Goal: Information Seeking & Learning: Learn about a topic

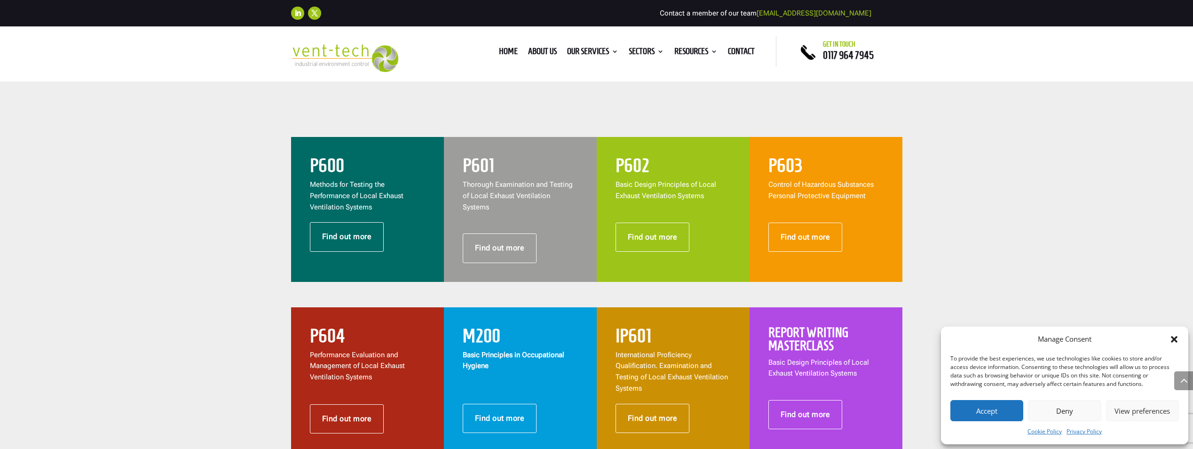
scroll to position [423, 0]
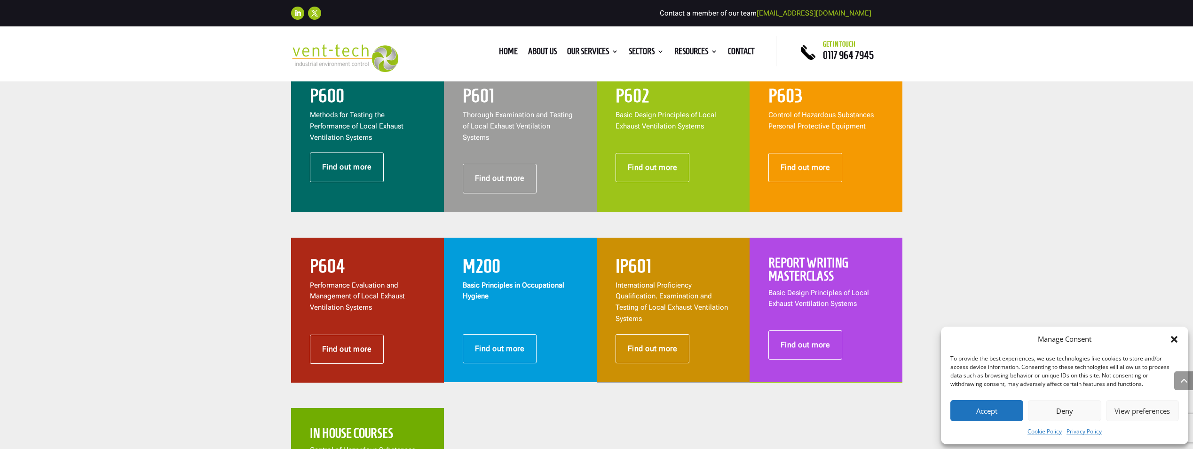
click at [358, 286] on span "Performance Evaluation and Management of Local Exhaust Ventilation Systems" at bounding box center [357, 296] width 95 height 31
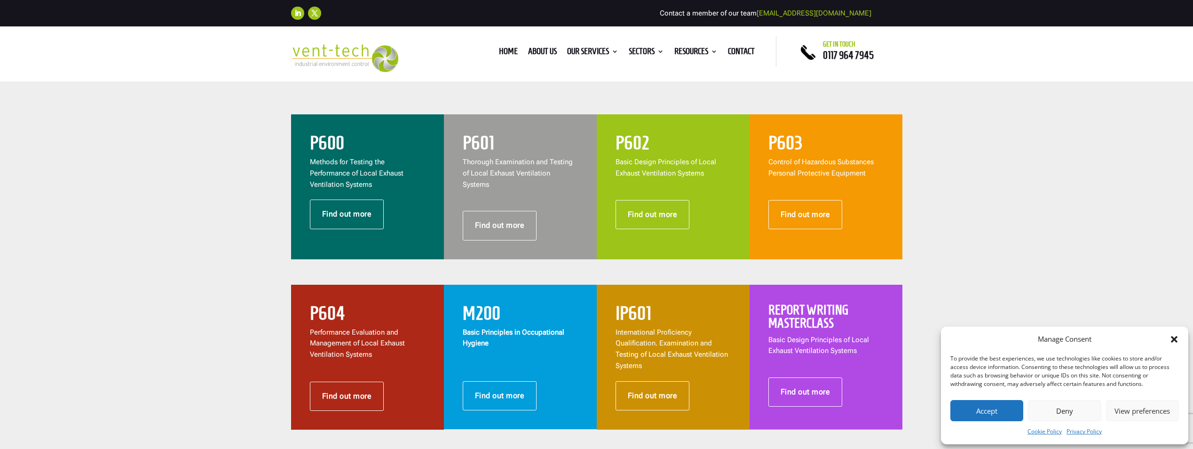
click at [518, 308] on h2 "M200" at bounding box center [520, 315] width 115 height 24
click at [802, 213] on link "Find out more" at bounding box center [805, 214] width 74 height 29
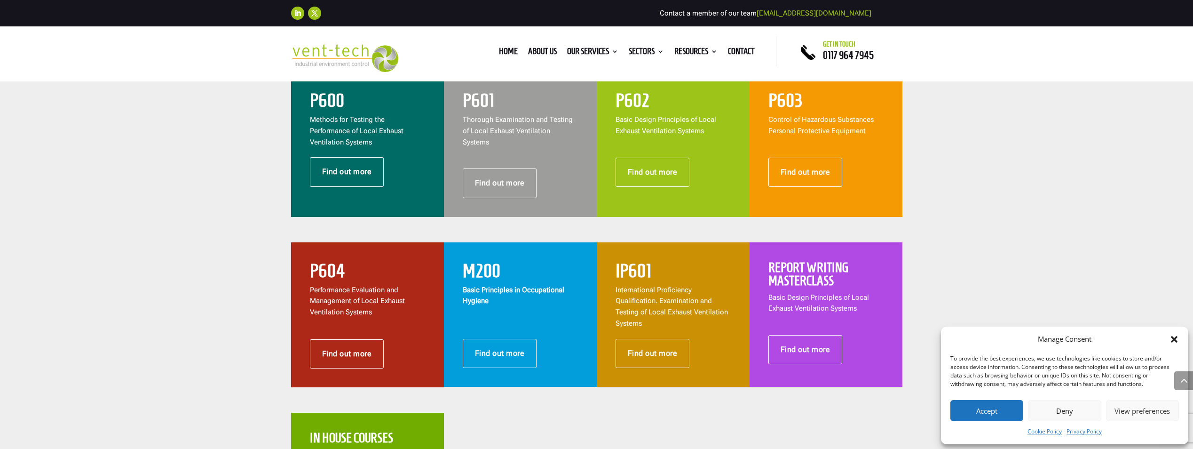
scroll to position [423, 0]
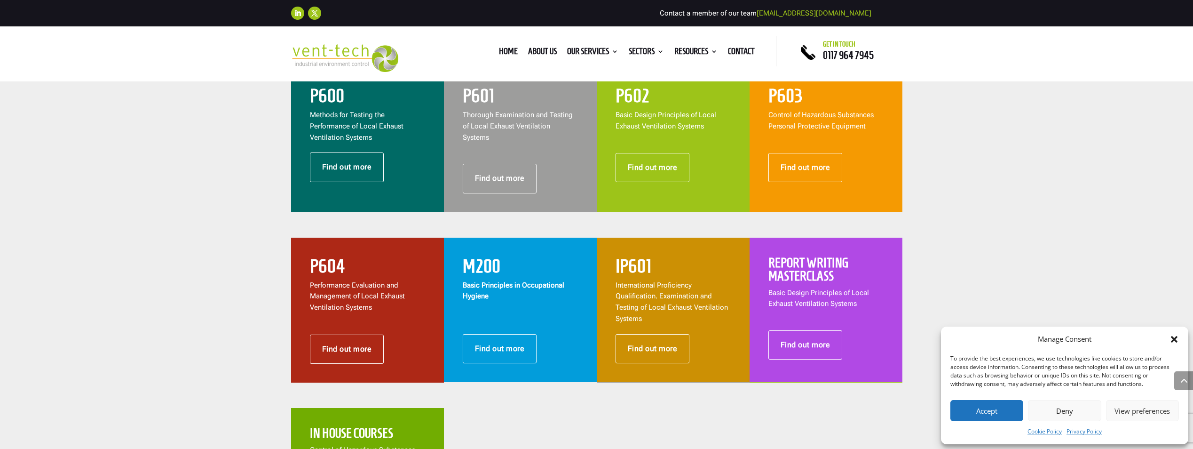
click at [499, 123] on span "Thorough Examination and Testing of Local Exhaust Ventilation Systems" at bounding box center [518, 125] width 110 height 31
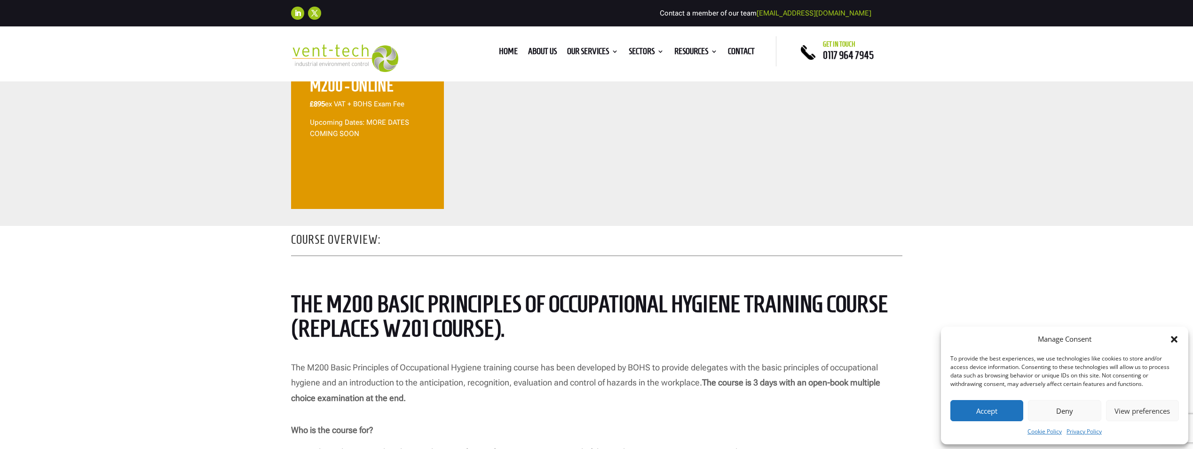
scroll to position [141, 0]
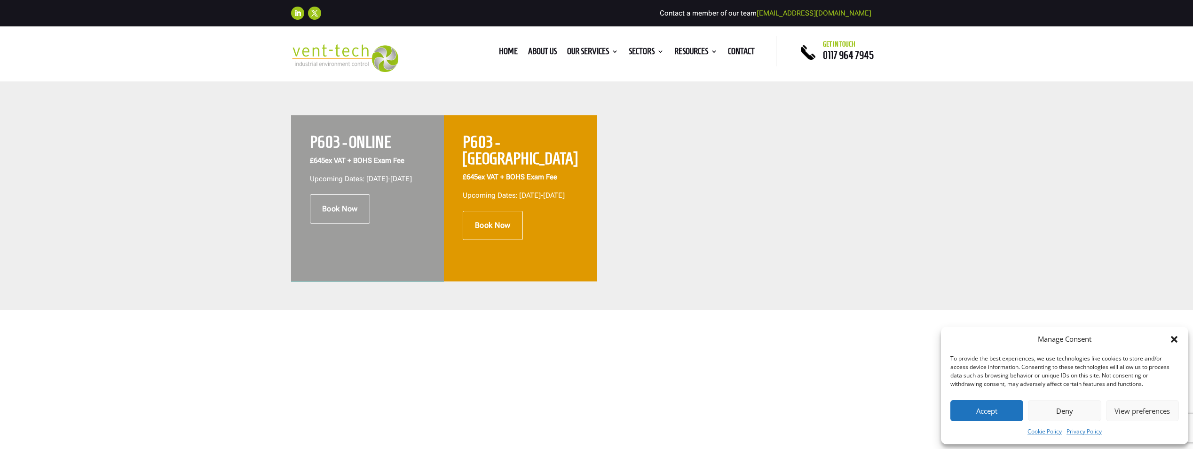
scroll to position [376, 0]
click at [350, 144] on h2 "P603 - ONLINE" at bounding box center [367, 143] width 115 height 21
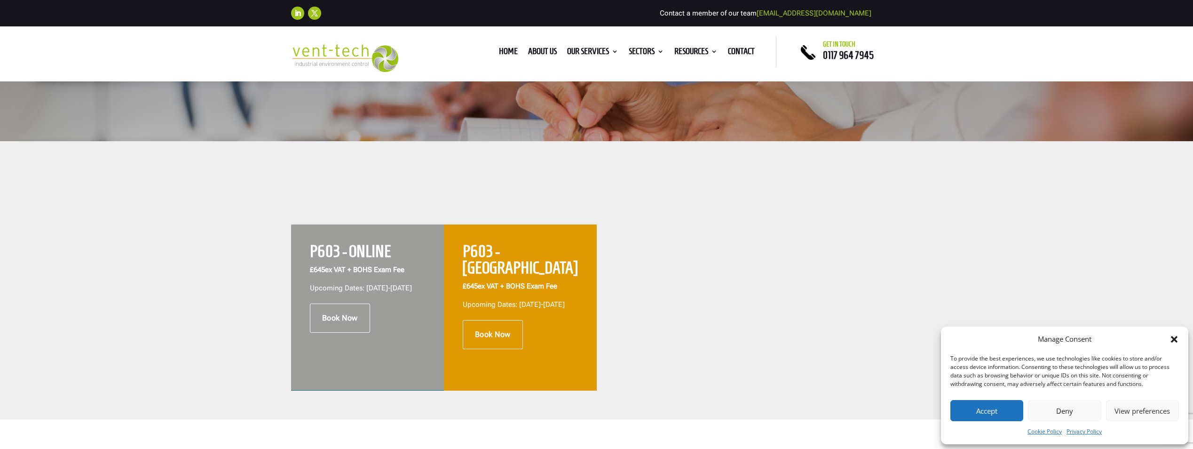
scroll to position [235, 0]
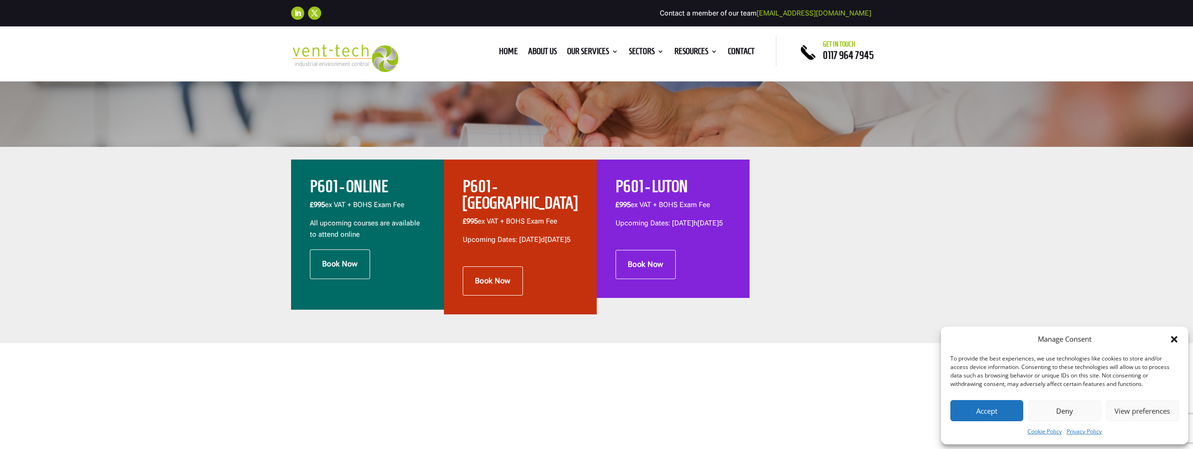
scroll to position [282, 0]
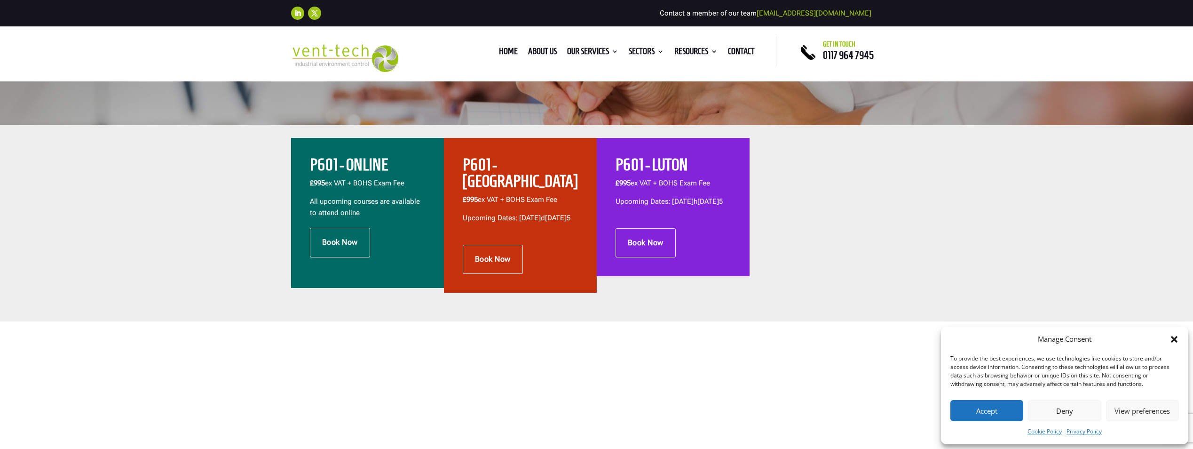
click at [512, 174] on h2 "P601 - BRISTOL" at bounding box center [520, 176] width 115 height 38
